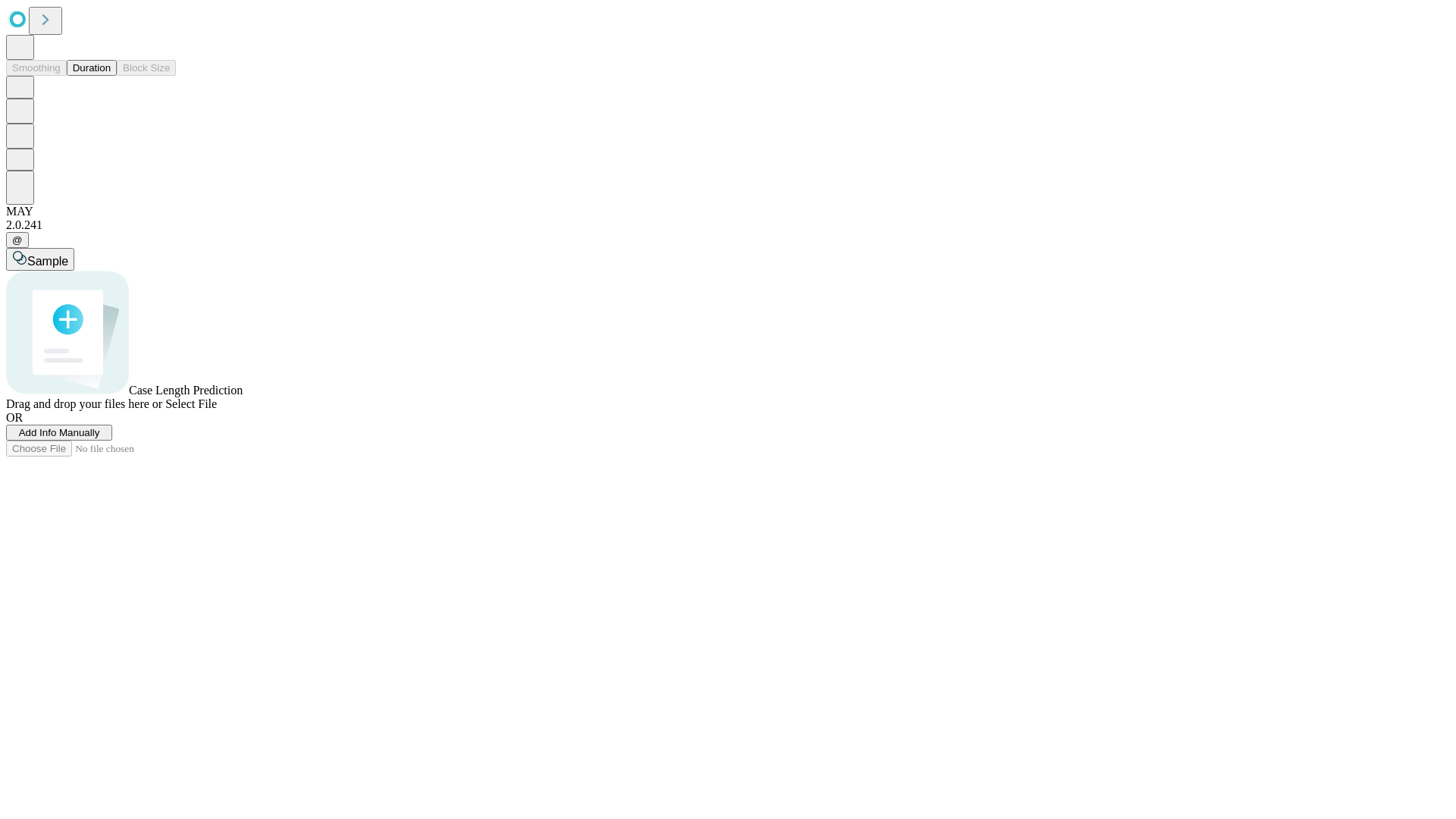
click at [111, 75] on button "Duration" at bounding box center [91, 68] width 50 height 16
click at [68, 255] on span "Sample" at bounding box center [48, 261] width 41 height 13
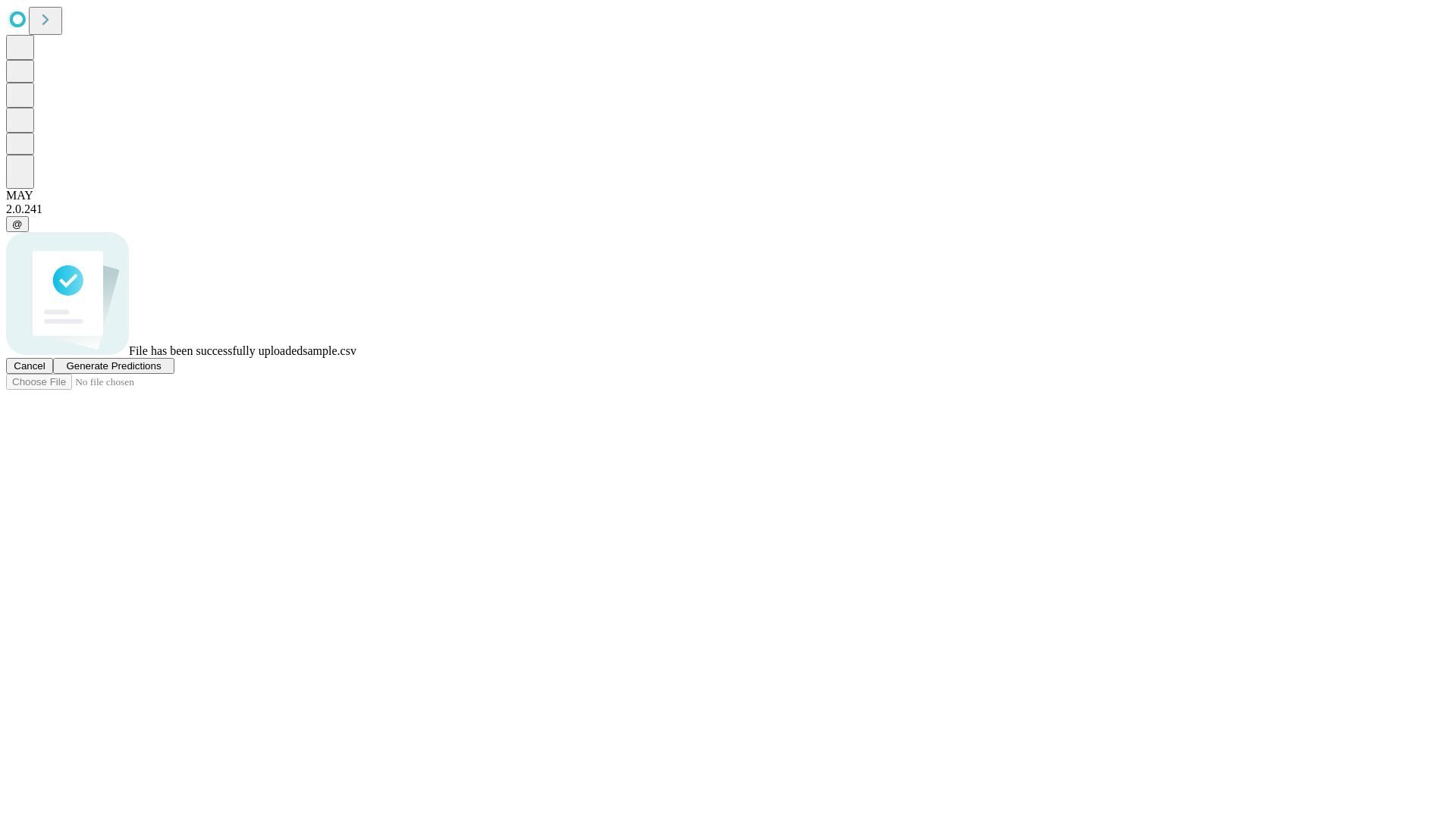
click at [161, 372] on span "Generate Predictions" at bounding box center [113, 366] width 95 height 12
